Goal: Information Seeking & Learning: Learn about a topic

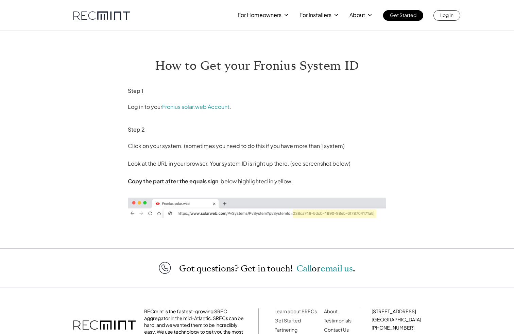
scroll to position [59, 0]
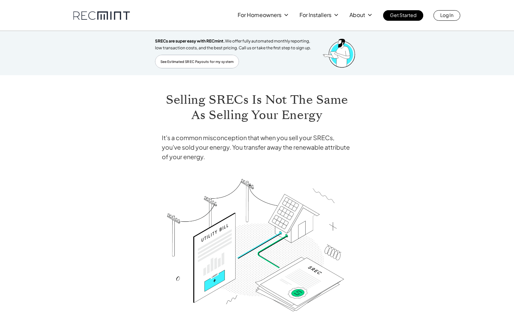
scroll to position [310, 0]
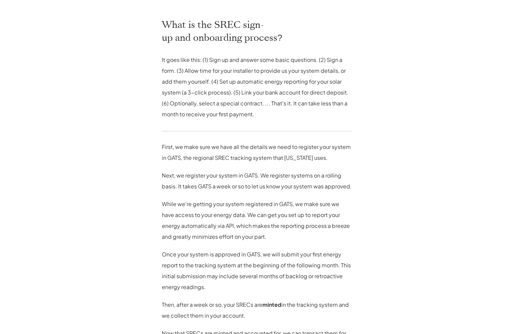
scroll to position [598, 0]
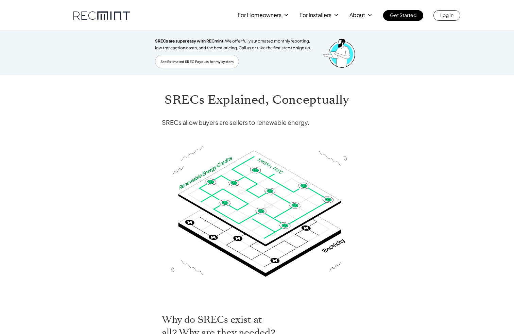
scroll to position [254, 0]
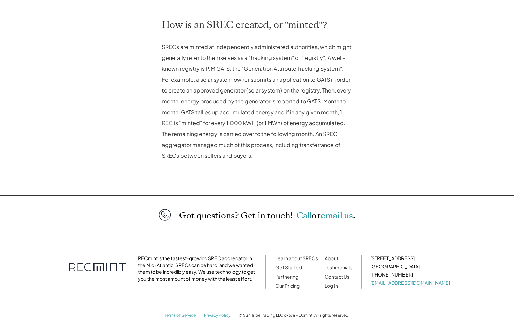
scroll to position [320, 0]
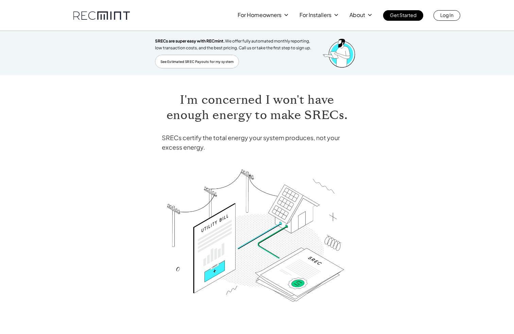
scroll to position [311, 0]
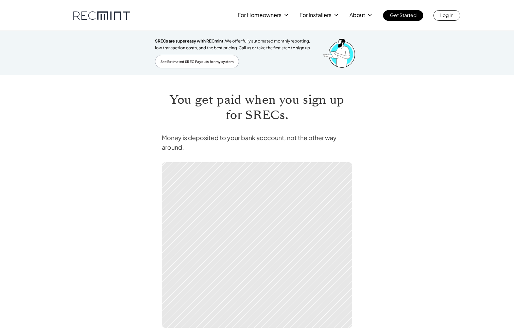
scroll to position [244, 0]
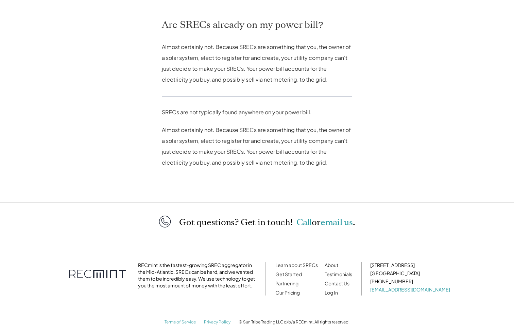
scroll to position [327, 0]
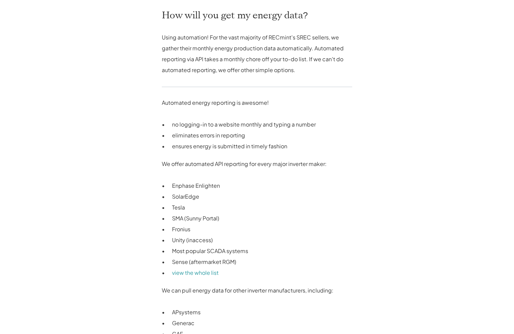
scroll to position [549, 0]
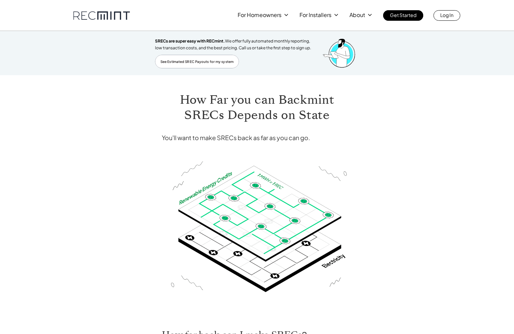
scroll to position [213, 0]
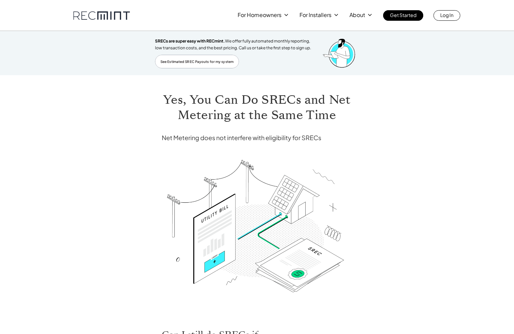
scroll to position [302, 0]
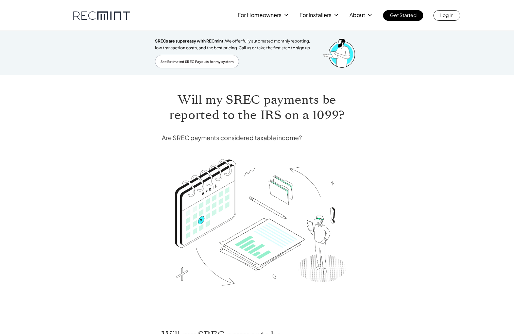
scroll to position [313, 0]
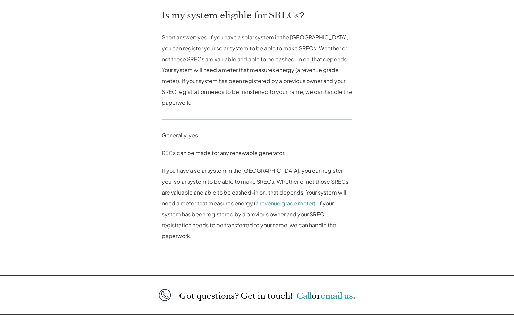
scroll to position [379, 0]
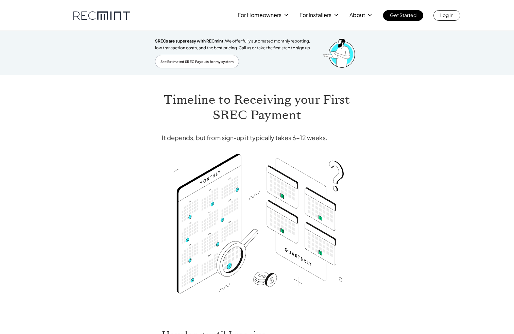
scroll to position [280, 0]
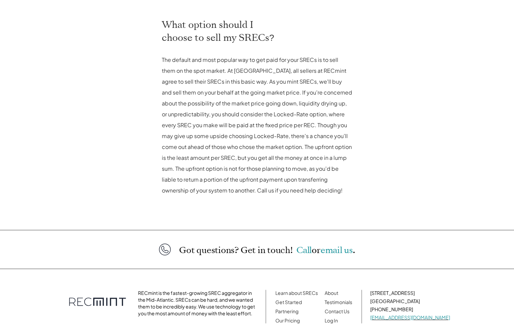
scroll to position [355, 0]
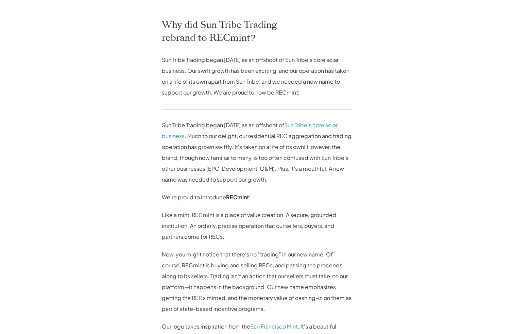
scroll to position [502, 0]
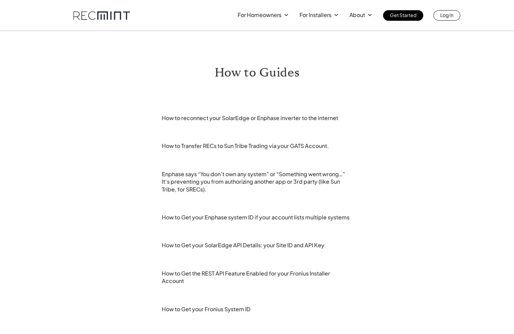
scroll to position [152, 0]
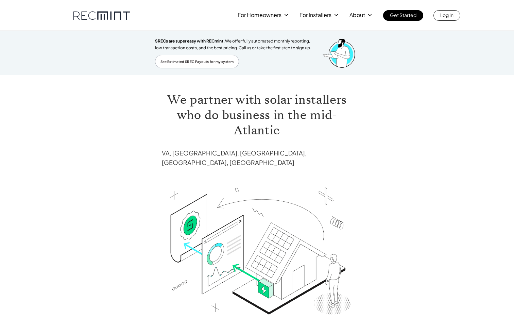
scroll to position [228, 0]
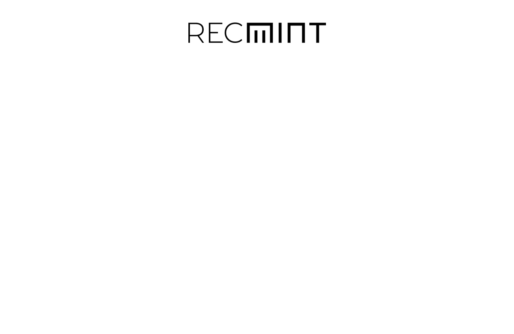
scroll to position [33, 0]
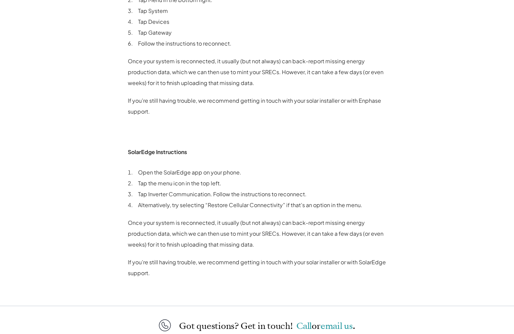
scroll to position [436, 0]
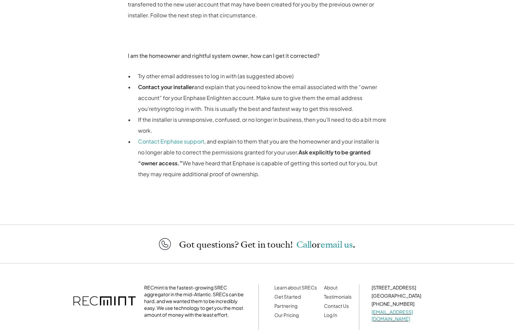
scroll to position [674, 0]
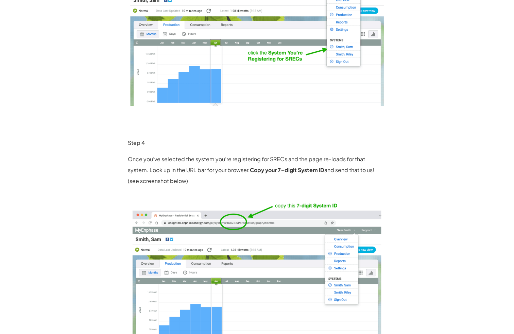
scroll to position [601, 0]
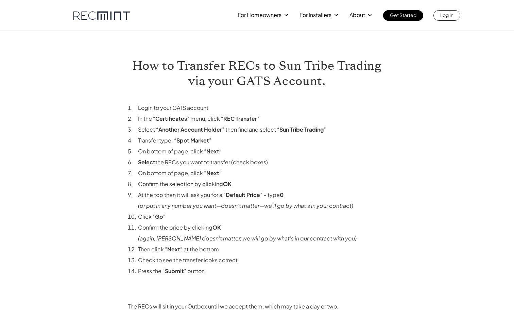
scroll to position [150, 0]
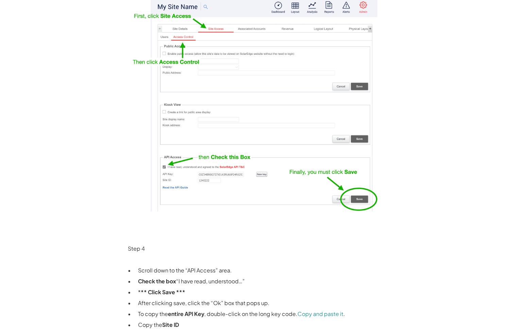
scroll to position [900, 0]
